Goal: Information Seeking & Learning: Check status

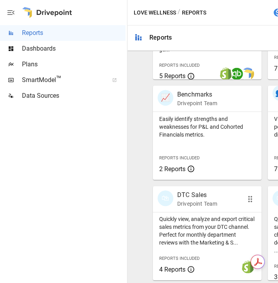
scroll to position [0, 123]
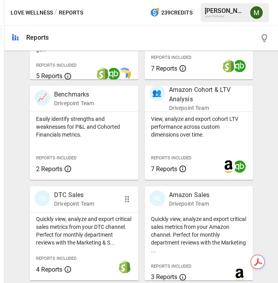
click at [82, 200] on p "Drivepoint Team" at bounding box center [74, 204] width 40 height 8
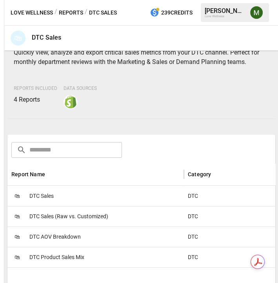
scroll to position [87, 0]
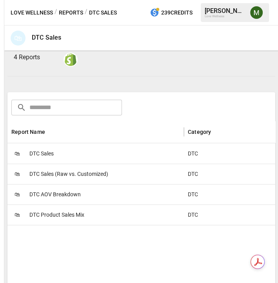
click at [48, 156] on span "DTC Sales" at bounding box center [41, 154] width 24 height 20
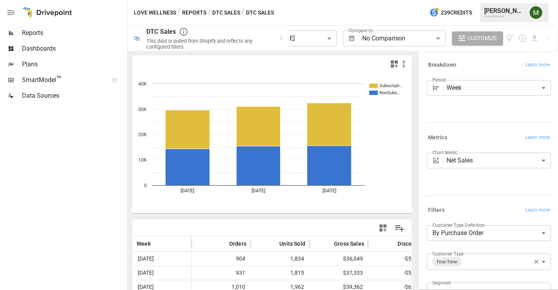
click at [278, 0] on body "**********" at bounding box center [279, 0] width 558 height 0
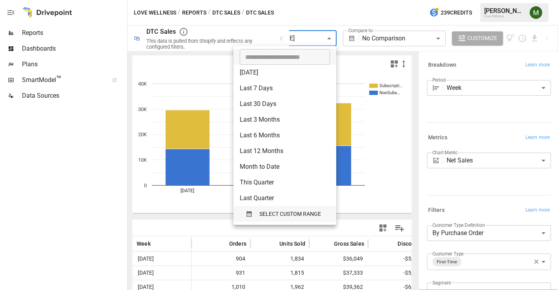
click at [248, 213] on icon "button" at bounding box center [248, 214] width 5 height 6
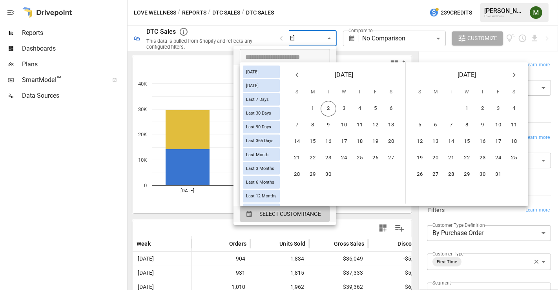
click at [278, 75] on icon "Previous month" at bounding box center [296, 74] width 9 height 9
click at [278, 157] on button "17" at bounding box center [297, 158] width 16 height 16
click at [278, 173] on button "30" at bounding box center [391, 175] width 16 height 16
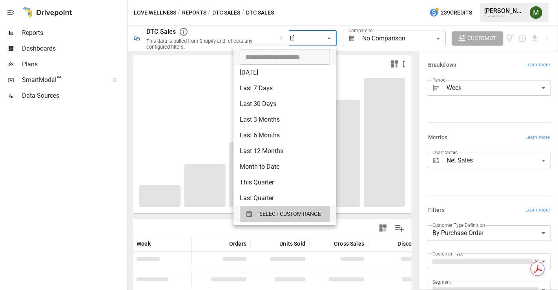
click at [278, 11] on div at bounding box center [279, 145] width 558 height 290
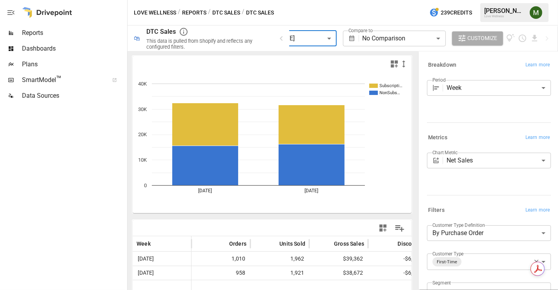
scroll to position [87, 0]
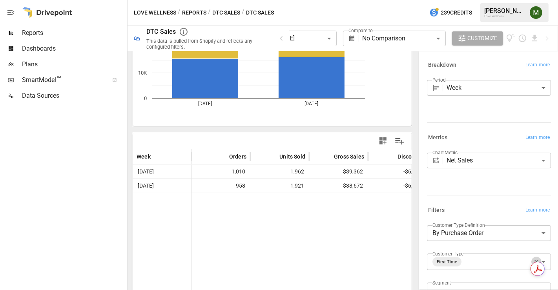
click at [278, 260] on icon "button" at bounding box center [536, 261] width 7 height 7
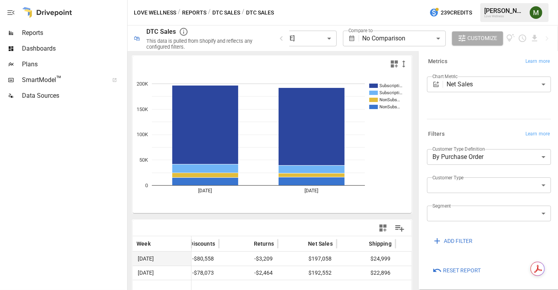
scroll to position [0, 216]
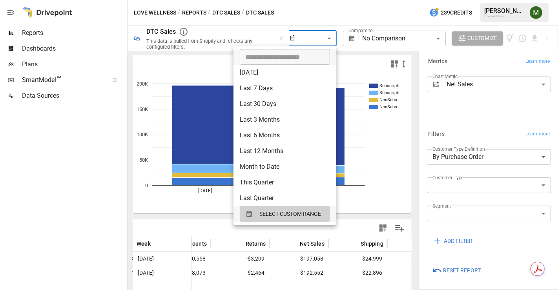
click at [278, 0] on body "**********" at bounding box center [279, 0] width 558 height 0
click at [268, 208] on button "SELECT CUSTOM RANGE" at bounding box center [285, 214] width 90 height 16
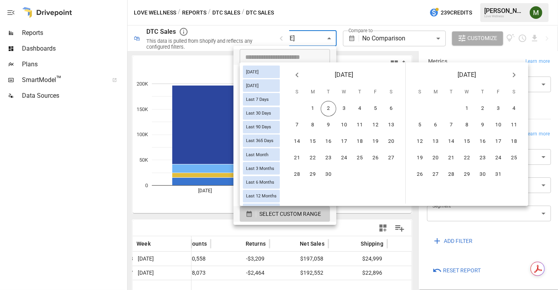
click at [278, 74] on icon "Previous month" at bounding box center [296, 74] width 9 height 9
click at [278, 173] on button "24" at bounding box center [297, 175] width 16 height 16
click at [278, 155] on button "17" at bounding box center [297, 158] width 16 height 16
click at [278, 189] on button "31" at bounding box center [297, 191] width 16 height 16
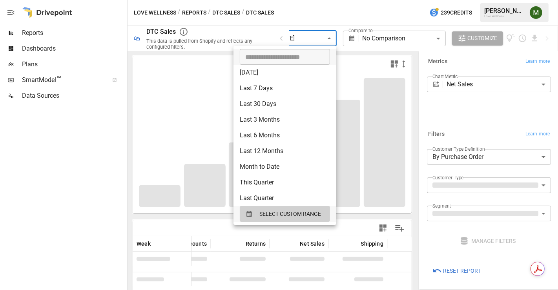
click at [278, 64] on div at bounding box center [279, 145] width 558 height 290
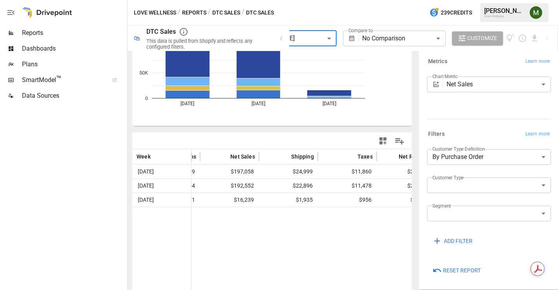
scroll to position [0, 286]
click at [278, 0] on body "**********" at bounding box center [279, 0] width 558 height 0
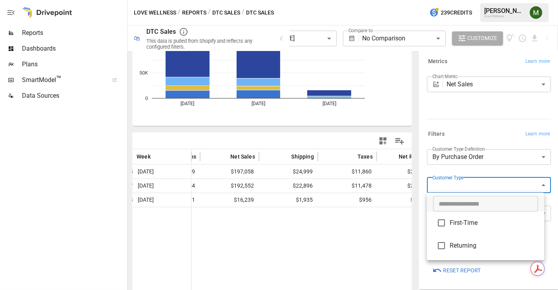
click at [278, 220] on span "First-Time" at bounding box center [494, 222] width 88 height 9
type input "**********"
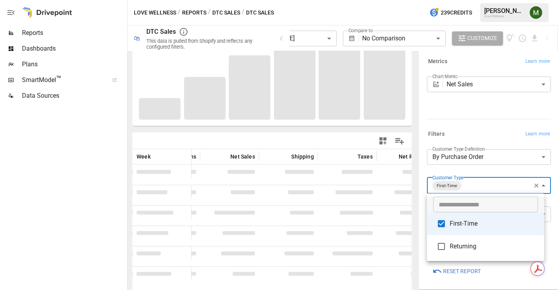
scroll to position [87, 0]
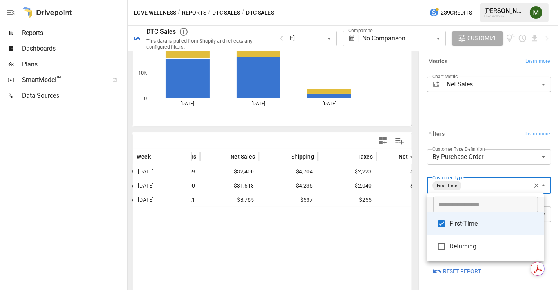
click at [278, 234] on div at bounding box center [279, 145] width 558 height 290
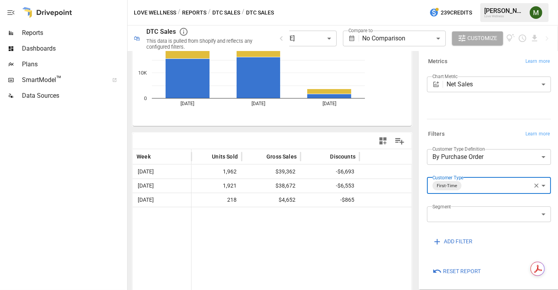
scroll to position [0, 0]
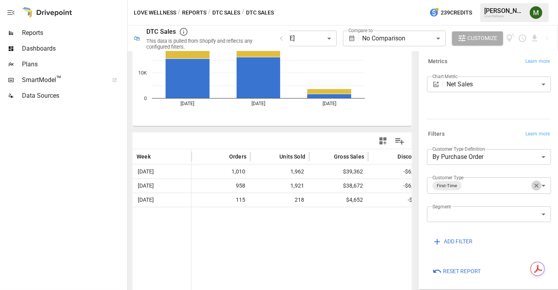
click at [278, 186] on icon "button" at bounding box center [536, 185] width 7 height 7
click at [278, 0] on body "**********" at bounding box center [279, 0] width 558 height 0
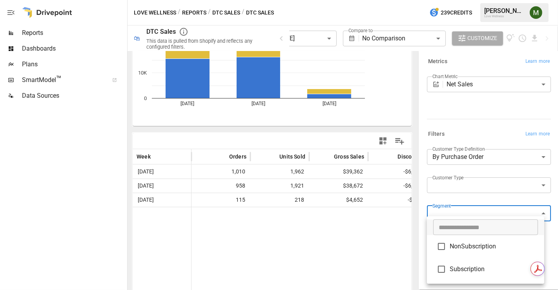
scroll to position [87, 0]
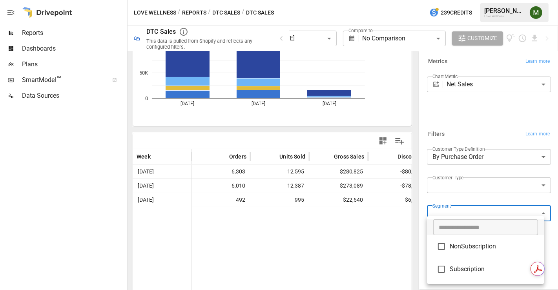
click at [278, 248] on span "NonSubscription" at bounding box center [494, 246] width 88 height 9
type input "**********"
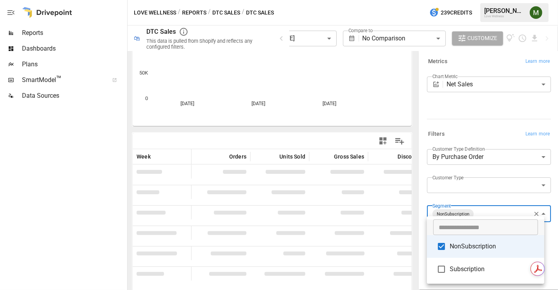
scroll to position [87, 0]
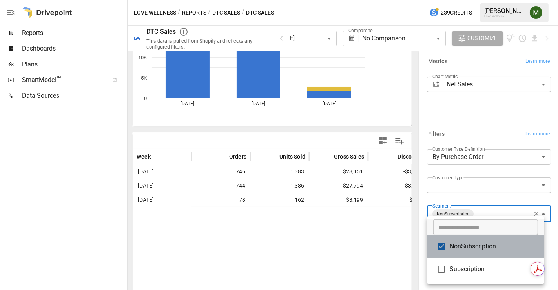
click at [278, 246] on span "NonSubscription" at bounding box center [494, 246] width 88 height 9
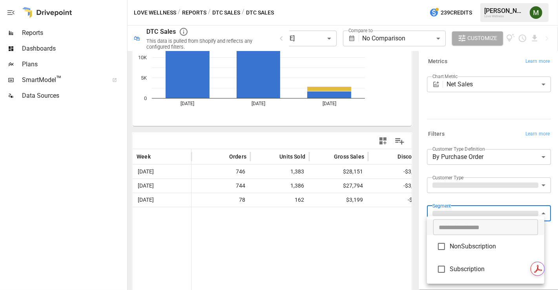
click at [278, 264] on span "Subscription" at bounding box center [494, 268] width 88 height 9
type input "**********"
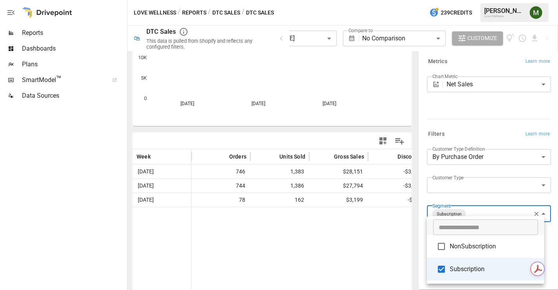
scroll to position [87, 0]
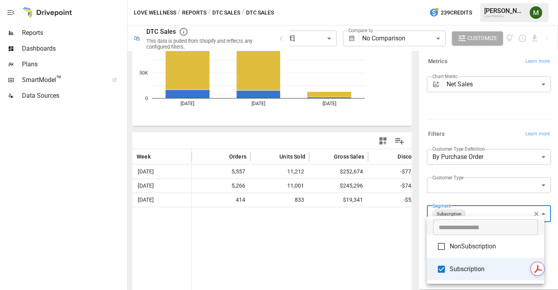
click at [278, 210] on div at bounding box center [279, 145] width 558 height 290
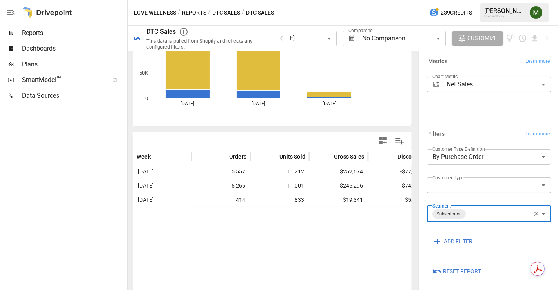
click at [278, 213] on icon "button" at bounding box center [536, 214] width 4 height 4
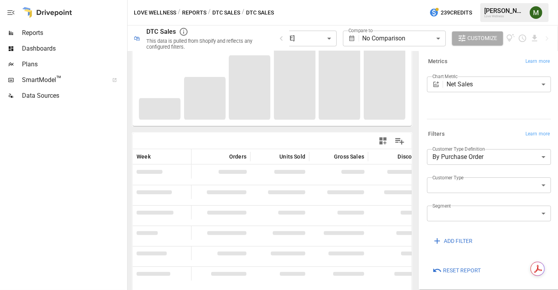
scroll to position [87, 0]
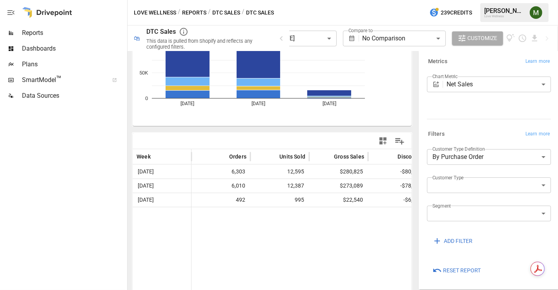
click at [195, 11] on button "Reports" at bounding box center [194, 13] width 24 height 10
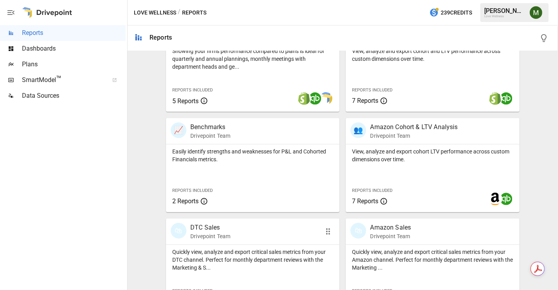
scroll to position [318, 0]
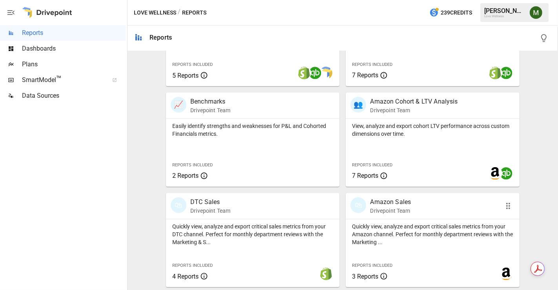
click at [278, 197] on p "Amazon Sales" at bounding box center [390, 201] width 41 height 9
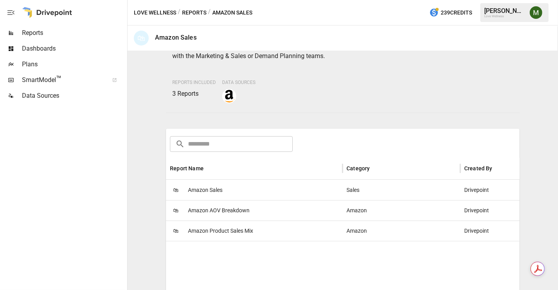
scroll to position [131, 0]
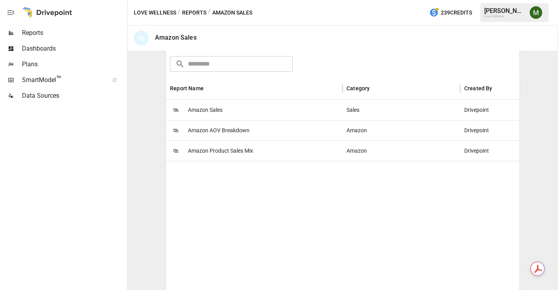
click at [212, 109] on span "Amazon Sales" at bounding box center [205, 110] width 35 height 20
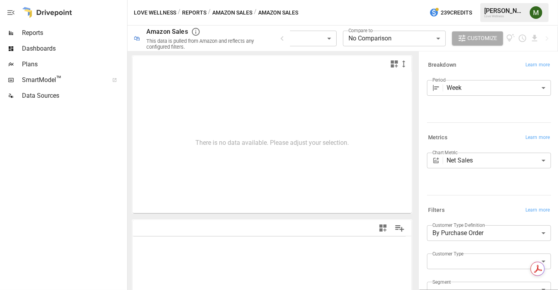
type input "**********"
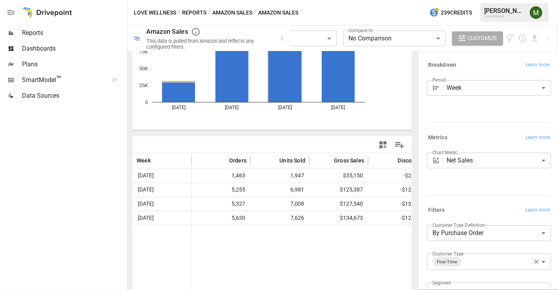
scroll to position [87, 0]
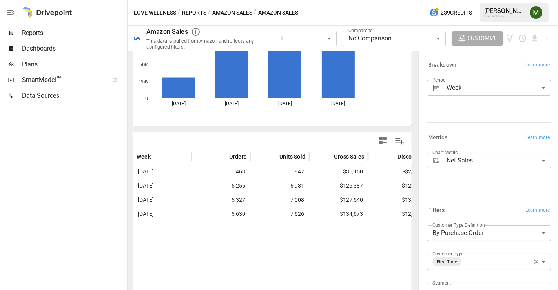
click at [278, 0] on body "**********" at bounding box center [279, 0] width 558 height 0
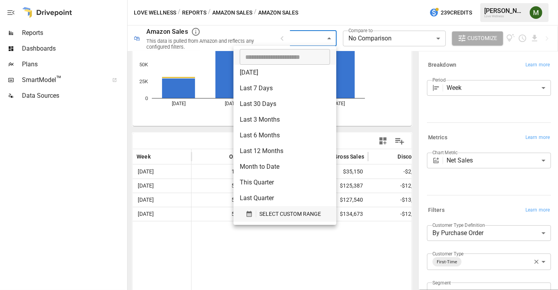
click at [251, 211] on icon "button" at bounding box center [249, 213] width 7 height 7
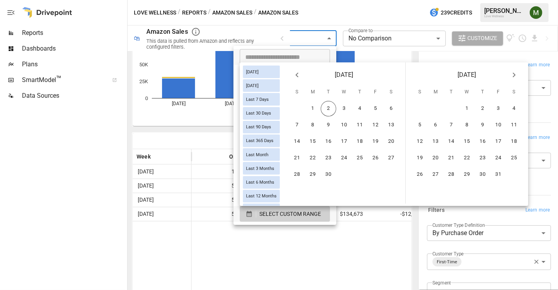
click at [278, 78] on button "Previous month" at bounding box center [297, 75] width 16 height 16
click at [278, 123] on button "3" at bounding box center [297, 125] width 16 height 16
click at [278, 190] on button "31" at bounding box center [297, 191] width 16 height 16
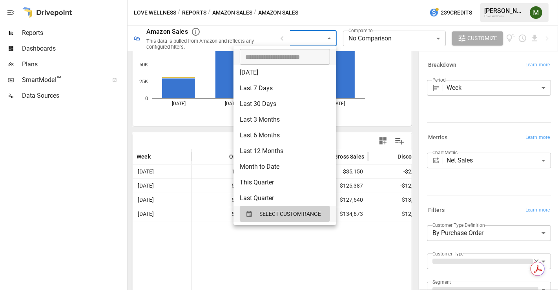
scroll to position [95, 0]
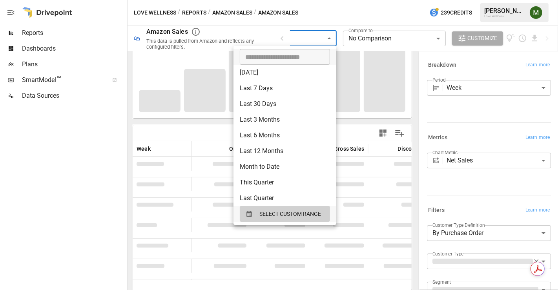
click at [278, 131] on div at bounding box center [279, 145] width 558 height 290
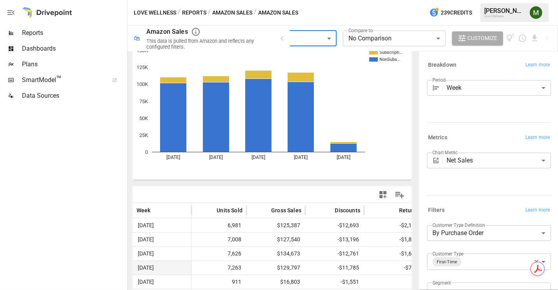
scroll to position [33, 0]
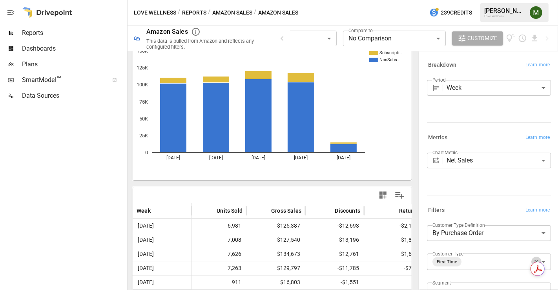
click at [278, 260] on icon "button" at bounding box center [536, 261] width 7 height 7
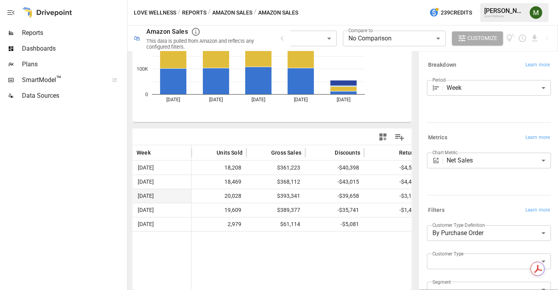
scroll to position [0, 237]
